Goal: Book appointment/travel/reservation

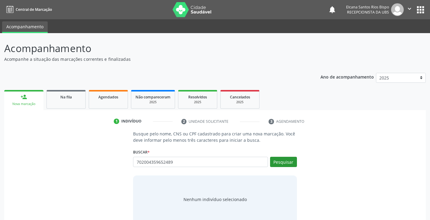
type input "702004359652489"
click at [284, 159] on button "Pesquisar" at bounding box center [283, 162] width 27 height 10
type input "702004359652489"
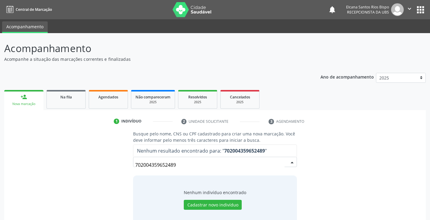
scroll to position [12, 0]
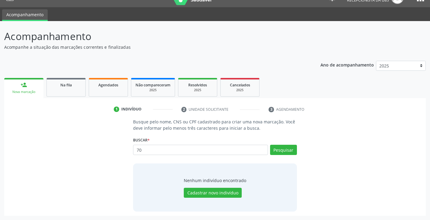
type input "7"
type input "[PERSON_NAME]"
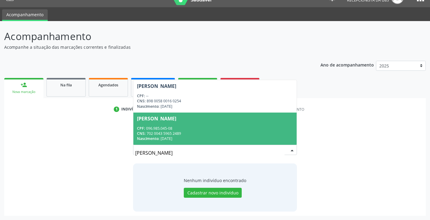
click at [184, 128] on div "CPF: 096.985.045-08" at bounding box center [215, 128] width 156 height 5
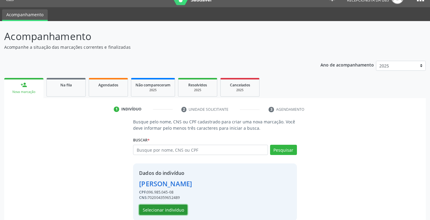
click at [174, 211] on button "Selecionar indivíduo" at bounding box center [163, 210] width 48 height 10
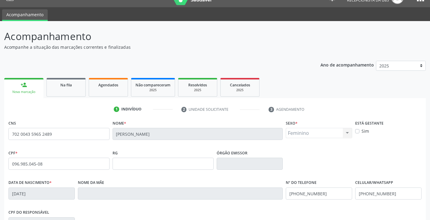
scroll to position [72, 0]
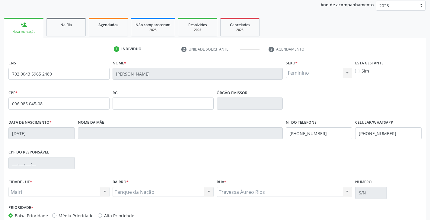
click at [121, 217] on label "Alta Prioridade" at bounding box center [119, 216] width 30 height 6
click at [102, 217] on input "Alta Prioridade" at bounding box center [100, 215] width 4 height 5
radio input "true"
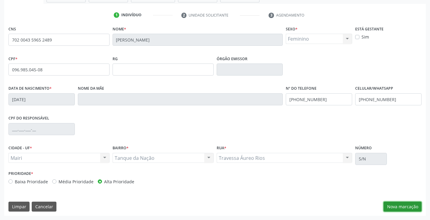
click at [395, 204] on button "Nova marcação" at bounding box center [402, 207] width 38 height 10
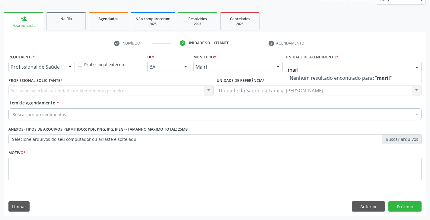
type input "mari"
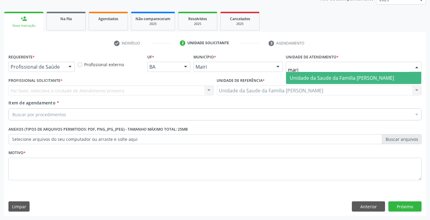
click at [324, 78] on span "Unidade da Saude da Familia [PERSON_NAME]" at bounding box center [341, 78] width 104 height 7
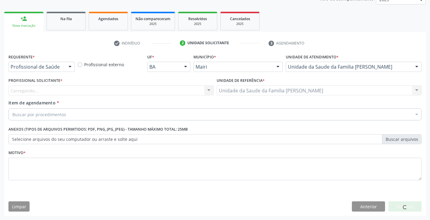
click at [30, 93] on div "Carregando... Nenhum resultado encontrado para: " " Não há nenhuma opção para s…" at bounding box center [110, 91] width 205 height 10
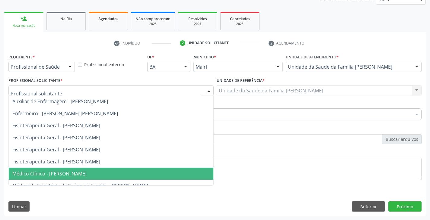
click at [33, 172] on span "Médico Clínico - [PERSON_NAME]" at bounding box center [49, 174] width 74 height 7
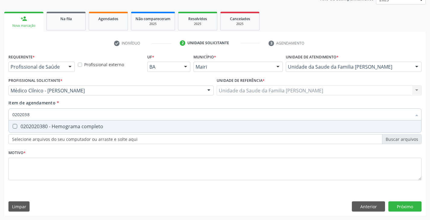
type input "02020380"
click at [46, 124] on div "0202020380 - Hemograma completo" at bounding box center [214, 126] width 405 height 5
checkbox completo "true"
type input "020203"
checkbox completo "false"
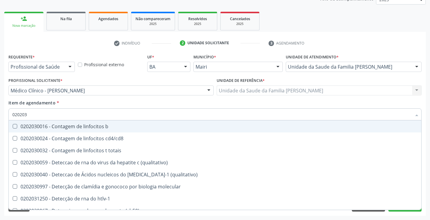
type input "02020"
checkbox completo "false"
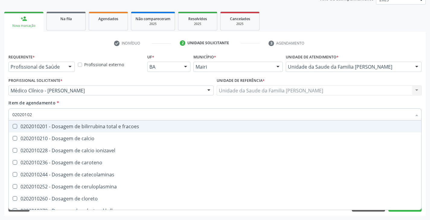
type input "020201029"
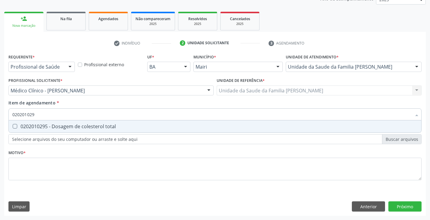
click at [47, 124] on div "0202010295 - Dosagem de colesterol total" at bounding box center [214, 126] width 405 height 5
checkbox total "true"
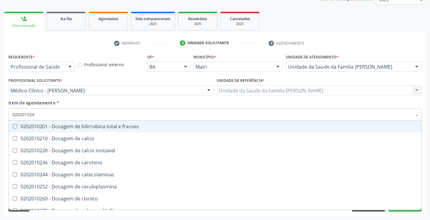
type input "02020102"
checkbox fracoes "false"
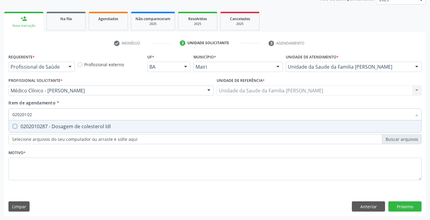
type input "020201028"
click at [47, 124] on div "0202010287 - Dosagem de colesterol ldl" at bounding box center [214, 126] width 405 height 5
checkbox ldl "true"
type input "02020102"
checkbox ldl "false"
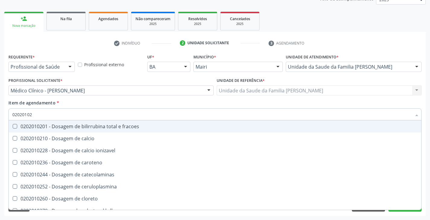
type input "020201027"
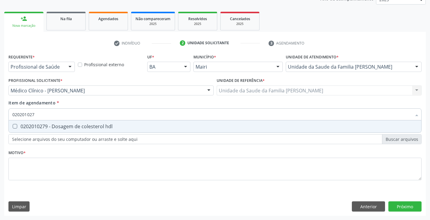
click at [47, 124] on div "0202010279 - Dosagem de colesterol hdl" at bounding box center [214, 126] width 405 height 5
checkbox hdl "true"
type input "02020102"
checkbox hdl "false"
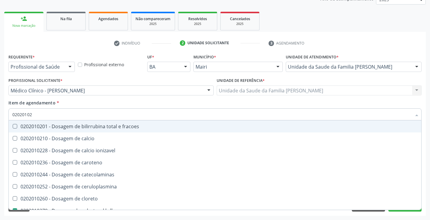
type input "0202010"
checkbox hdl "false"
checkbox ldl "false"
checkbox total "false"
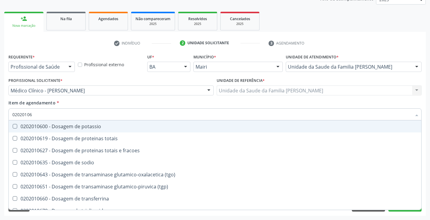
type input "020201067"
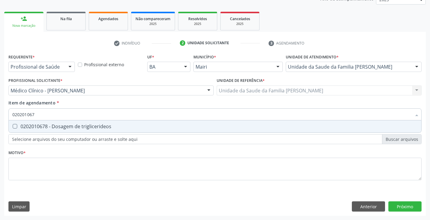
click at [47, 124] on div "0202010678 - Dosagem de triglicerideos" at bounding box center [214, 126] width 405 height 5
checkbox triglicerideos "true"
type input "02020106"
checkbox triglicerideos "false"
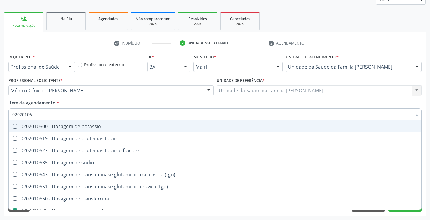
type input "020201069"
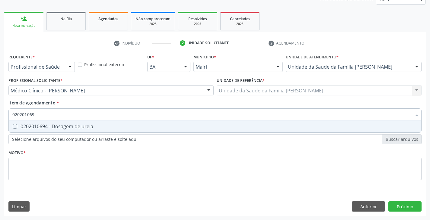
click at [47, 124] on div "0202010694 - Dosagem de ureia" at bounding box center [214, 126] width 405 height 5
checkbox ureia "true"
type input "02020106"
checkbox ureia "false"
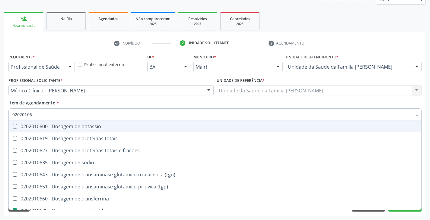
type input "020201064"
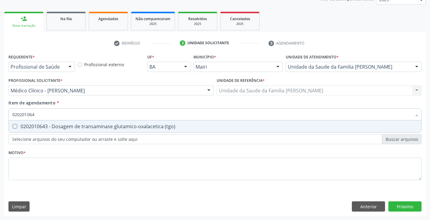
click at [47, 124] on div "0202010643 - Dosagem de transaminase glutamico-oxalacetica (tgo)" at bounding box center [214, 126] width 405 height 5
checkbox \(tgo\) "true"
type input "02020106"
checkbox \(tgo\) "false"
type input "020201065"
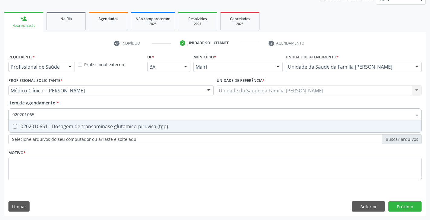
click at [47, 124] on div "0202010651 - Dosagem de transaminase glutamico-piruvica (tgp)" at bounding box center [214, 126] width 405 height 5
checkbox \(tgp\) "true"
type input "02020106"
checkbox \(tgp\) "false"
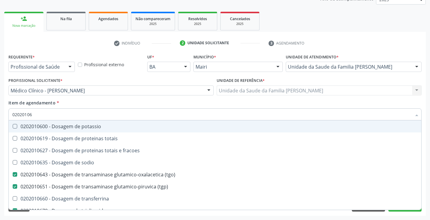
type input "0202010"
checkbox \(tgo\) "false"
checkbox \(tgp\) "false"
checkbox triglicerideos "false"
checkbox ureia "false"
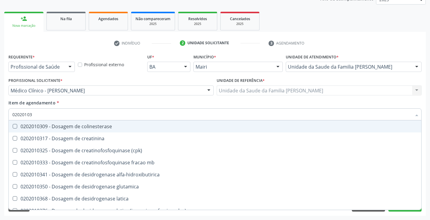
type input "020201031"
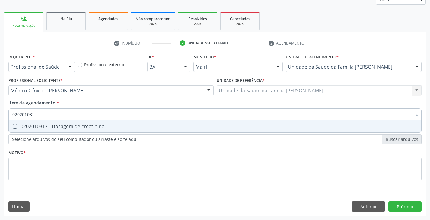
click at [47, 124] on div "0202010317 - Dosagem de creatinina" at bounding box center [214, 126] width 405 height 5
checkbox creatinina "true"
type input "02020103"
checkbox creatinina "false"
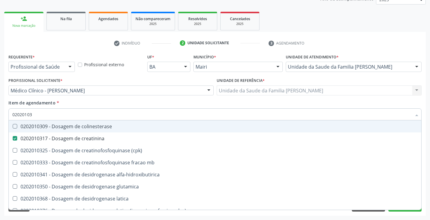
type input "0202010"
checkbox creatinina "false"
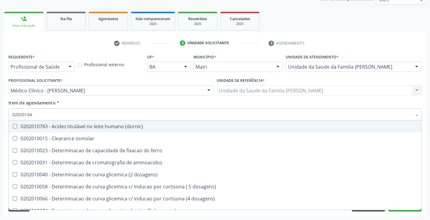
type input "020201047"
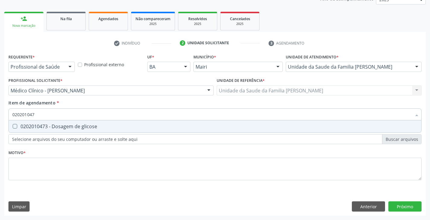
click at [47, 124] on div "0202010473 - Dosagem de glicose" at bounding box center [214, 126] width 405 height 5
checkbox glicose "true"
type input "02020104"
checkbox glicose "false"
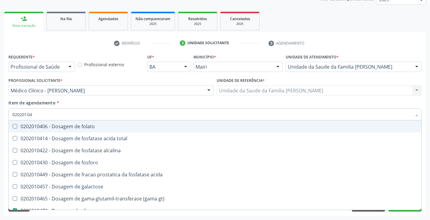
type input "0202010"
checkbox glicose "false"
type input "020201050"
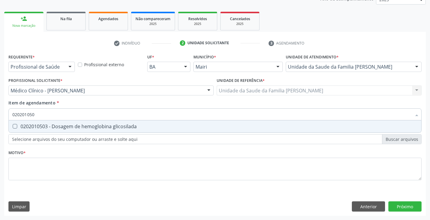
click at [47, 124] on div "0202010503 - Dosagem de hemoglobina glicosilada" at bounding box center [214, 126] width 405 height 5
checkbox glicosilada "true"
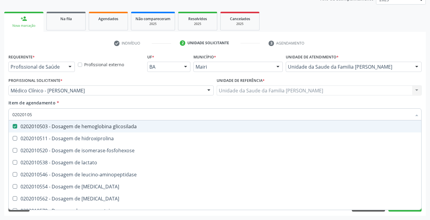
type input "0202010"
checkbox glicosilada "false"
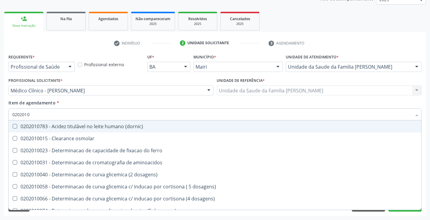
type input "020201"
checkbox hdl "false"
checkbox ldl "false"
checkbox total "false"
checkbox creatinina "false"
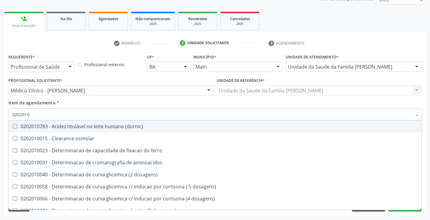
checkbox alfa-hidroxibutirica "true"
checkbox glutamica "true"
checkbox latica "true"
checkbox ferritina "true"
checkbox glicose "false"
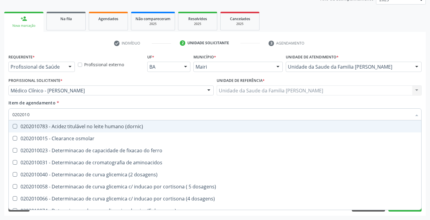
checkbox glicosilada "false"
checkbox magnesio "true"
checkbox porfirinas "true"
checkbox \(tgo\) "false"
checkbox \(tgp\) "false"
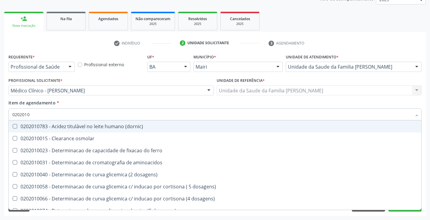
checkbox triglicerideos "false"
checkbox ureia "false"
checkbox \) "true"
checkbox d-xilose "true"
type input "02020"
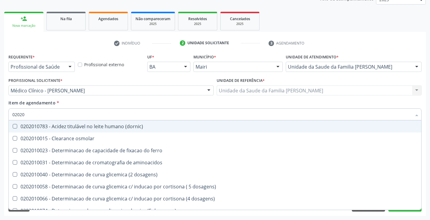
checkbox hdl "false"
checkbox ldl "false"
checkbox total "false"
checkbox creatinina "false"
checkbox glicose "false"
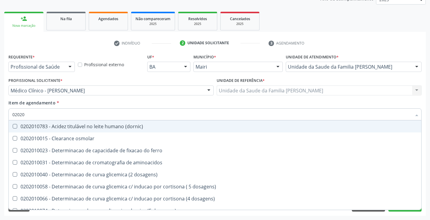
checkbox glicosilada "false"
checkbox \(tgo\) "false"
checkbox \(tgp\) "false"
checkbox triglicerideos "false"
checkbox ureia "false"
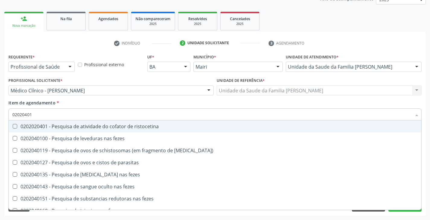
type input "020204010"
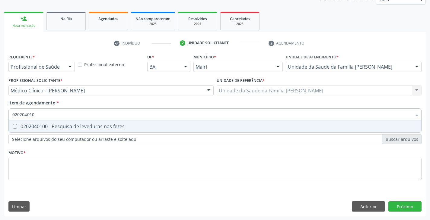
click at [47, 124] on div "0202040100 - Pesquisa de leveduras nas fezes" at bounding box center [214, 126] width 405 height 5
checkbox fezes "true"
type input "02020401"
checkbox fezes "false"
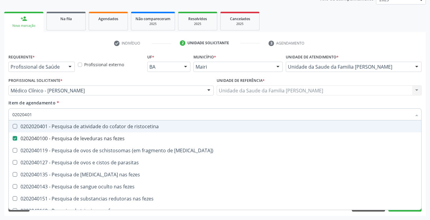
type input "0202040"
checkbox fezes "false"
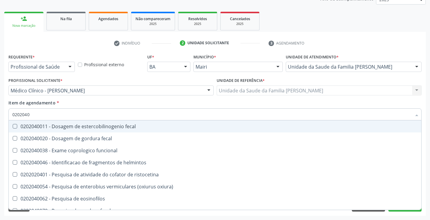
type input "020204"
checkbox fezes "false"
checkbox fezes "true"
type input "02020"
checkbox fezes "false"
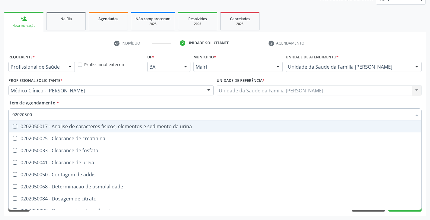
type input "020205001"
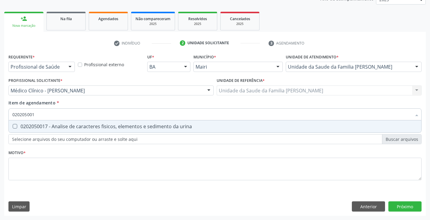
click at [44, 125] on div "0202050017 - Analise de caracteres fisicos, elementos e sedimento da urina" at bounding box center [214, 126] width 405 height 5
checkbox urina "true"
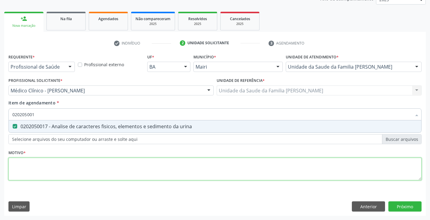
click at [44, 171] on div "Requerente * Profissional de Saúde Profissional de Saúde Paciente Nenhum result…" at bounding box center [214, 120] width 413 height 137
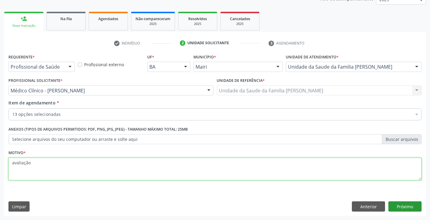
type textarea "avaliação"
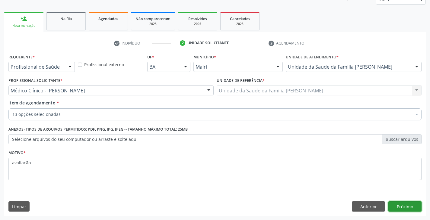
click at [409, 209] on button "Próximo" at bounding box center [404, 207] width 33 height 10
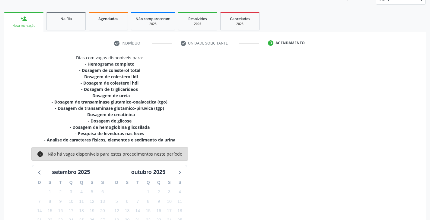
scroll to position [136, 0]
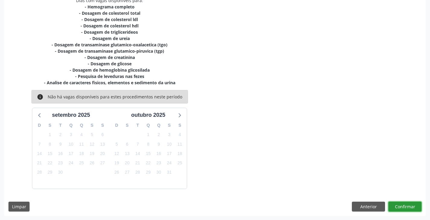
click at [406, 207] on button "Confirmar" at bounding box center [404, 207] width 33 height 10
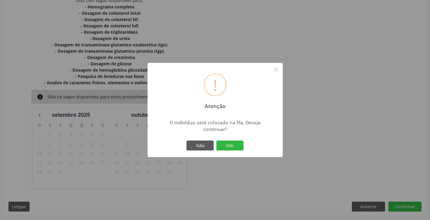
click at [235, 137] on div "! Atenção × O indivíduo será colocado na fila. Deseja continuar? Não Sim" at bounding box center [214, 110] width 135 height 95
click at [233, 141] on button "Sim" at bounding box center [229, 146] width 27 height 10
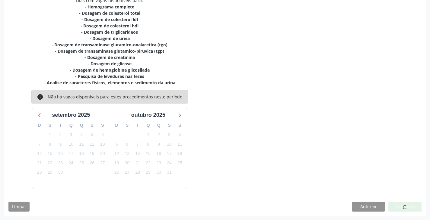
scroll to position [0, 0]
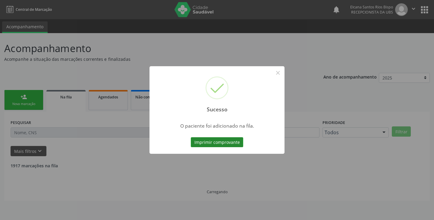
click at [210, 140] on button "Imprimir comprovante" at bounding box center [217, 142] width 52 height 10
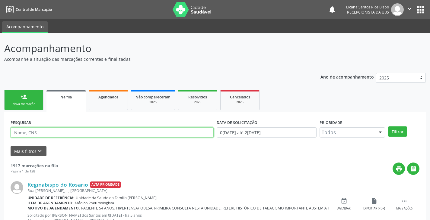
click at [68, 132] on input "text" at bounding box center [112, 133] width 203 height 10
paste input "702 0043 5965 2489"
type input "702 0043 5965 2489"
click at [388, 127] on button "Filtrar" at bounding box center [397, 132] width 19 height 10
